Goal: Information Seeking & Learning: Compare options

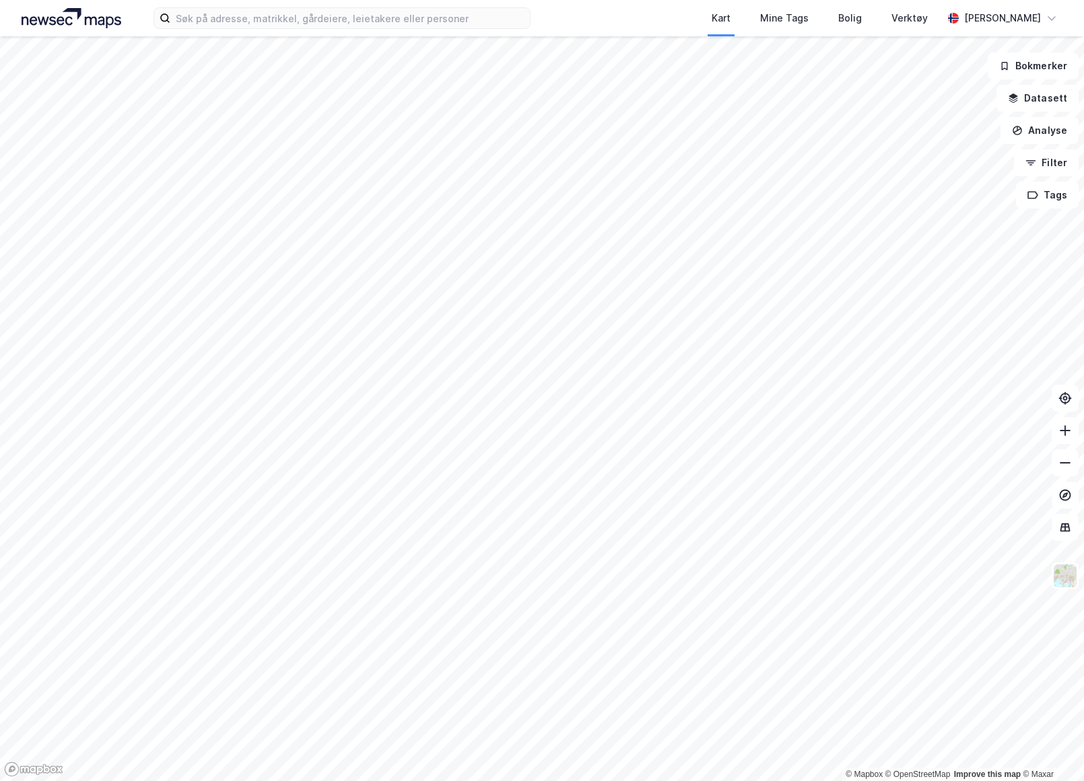
click at [67, 22] on img at bounding box center [72, 18] width 100 height 20
click at [228, 20] on input at bounding box center [349, 18] width 359 height 20
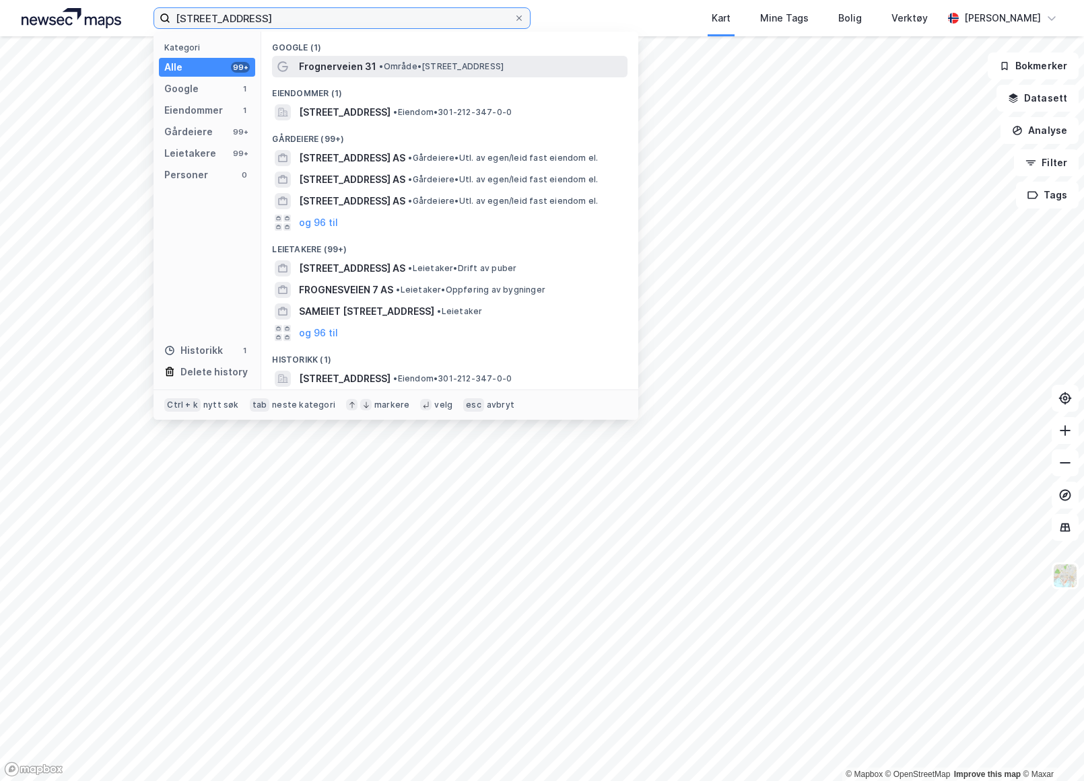
type input "[STREET_ADDRESS]"
click at [365, 67] on span "Frognerveien 31" at bounding box center [337, 67] width 77 height 16
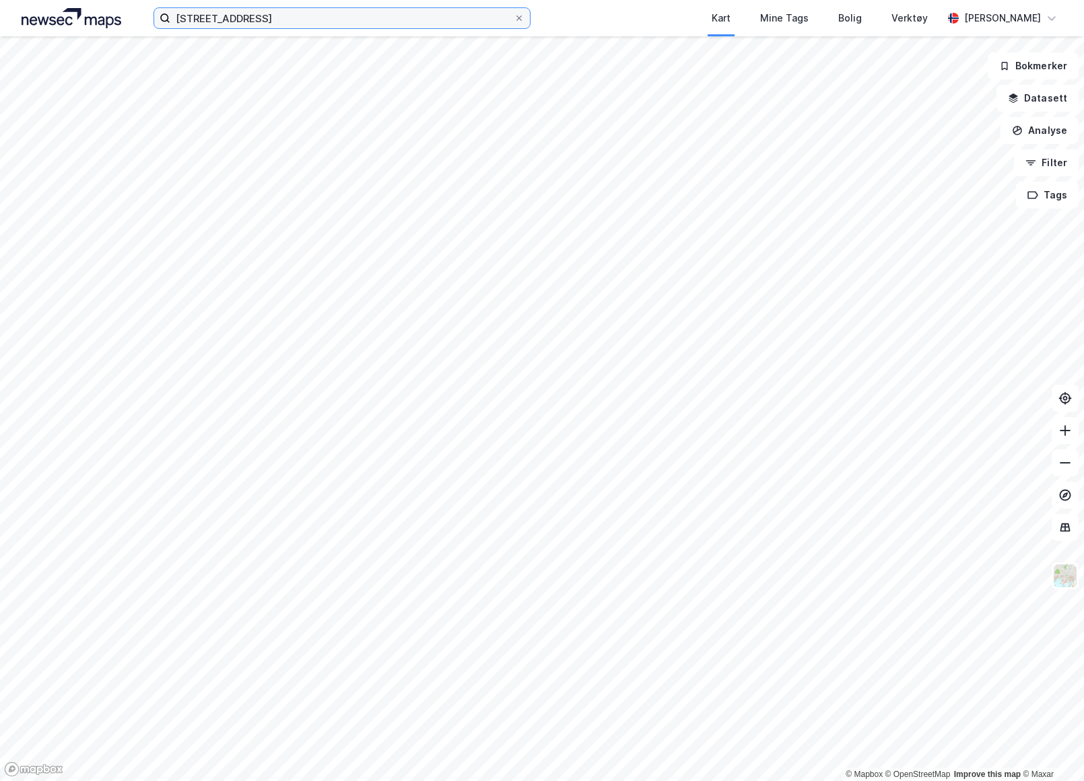
click at [262, 26] on input "[STREET_ADDRESS]" at bounding box center [341, 18] width 343 height 20
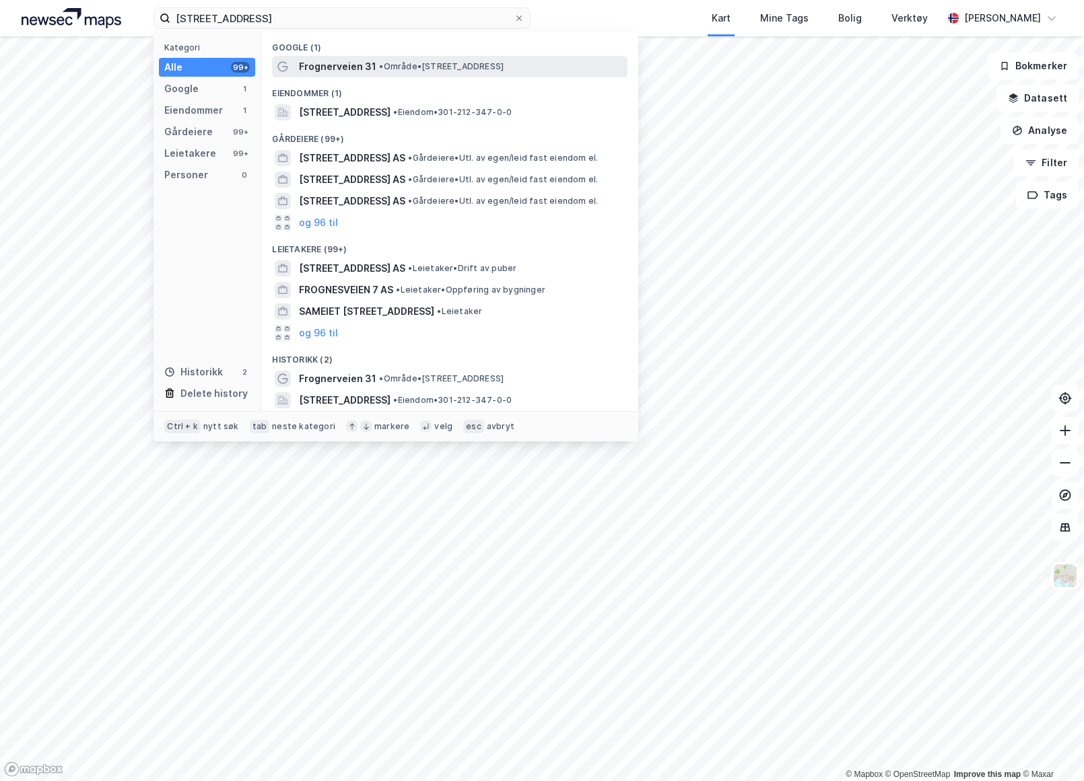
click at [329, 65] on span "Frognerveien 31" at bounding box center [337, 67] width 77 height 16
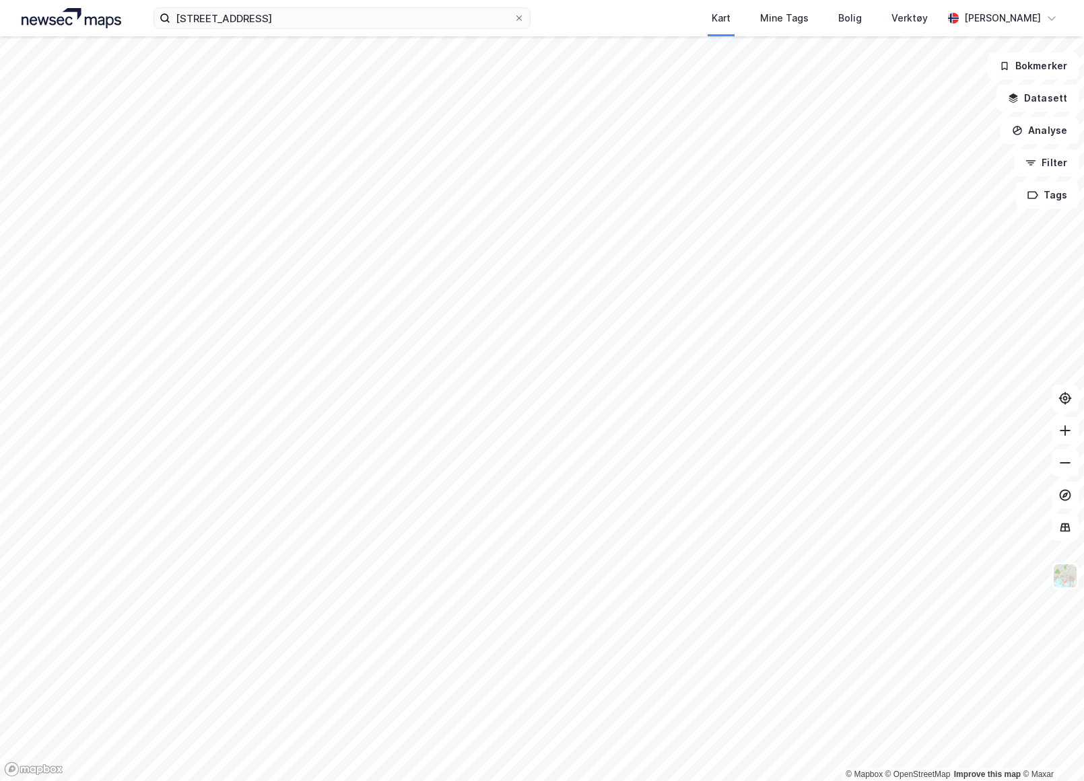
click at [289, 34] on div "[STREET_ADDRESS] Kart Mine Tags Bolig Verktøy [PERSON_NAME]" at bounding box center [542, 18] width 1084 height 36
click at [293, 18] on input "[STREET_ADDRESS]" at bounding box center [341, 18] width 343 height 20
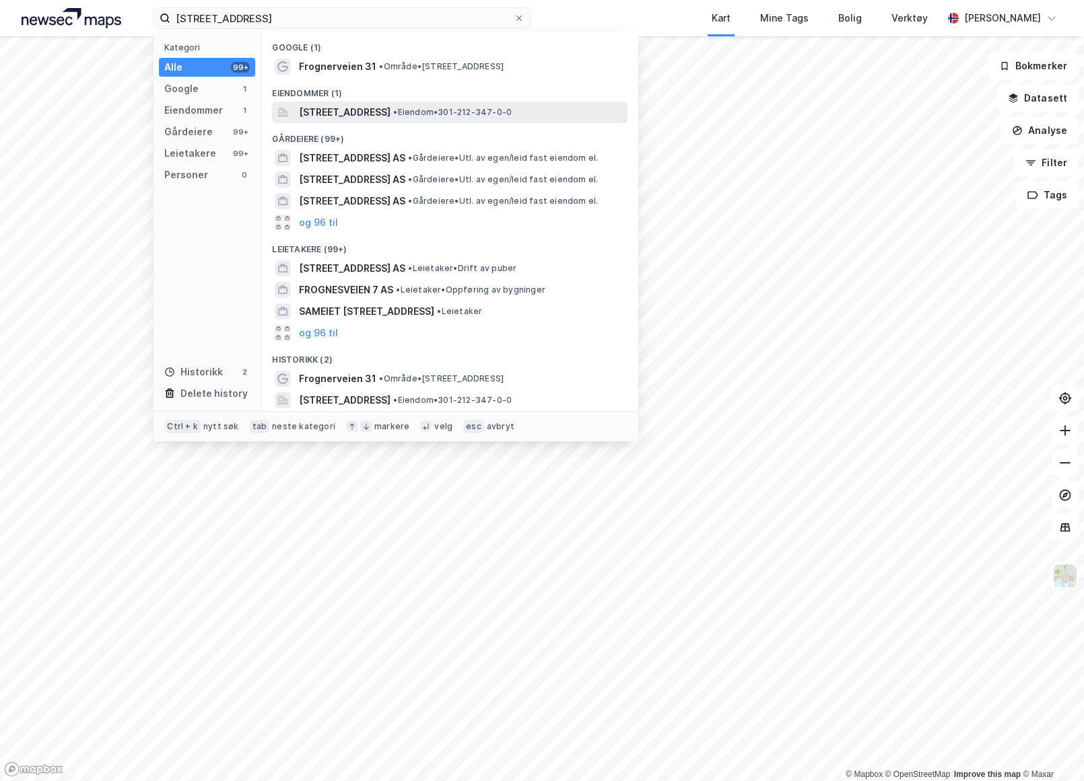
click at [369, 110] on span "[STREET_ADDRESS]" at bounding box center [345, 112] width 92 height 16
